Goal: Navigation & Orientation: Find specific page/section

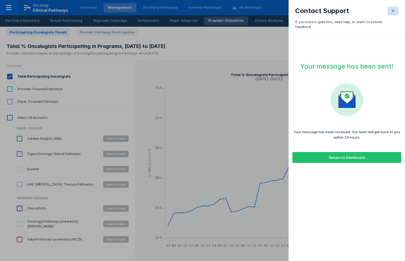
click at [392, 13] on icon at bounding box center [393, 11] width 4 height 4
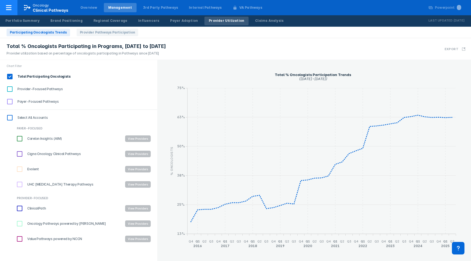
click at [8, 7] on icon at bounding box center [8, 7] width 7 height 7
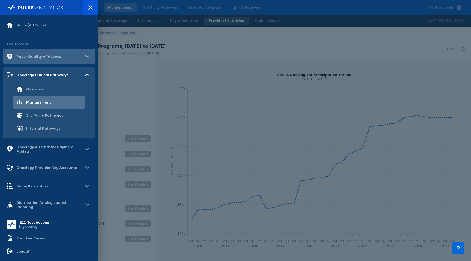
click at [19, 57] on div "Payer Quality of Access" at bounding box center [38, 56] width 44 height 4
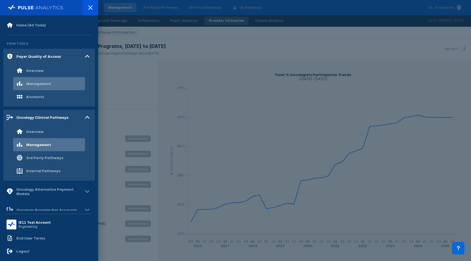
click at [23, 88] on div "Management" at bounding box center [49, 83] width 72 height 13
